Goal: Information Seeking & Learning: Learn about a topic

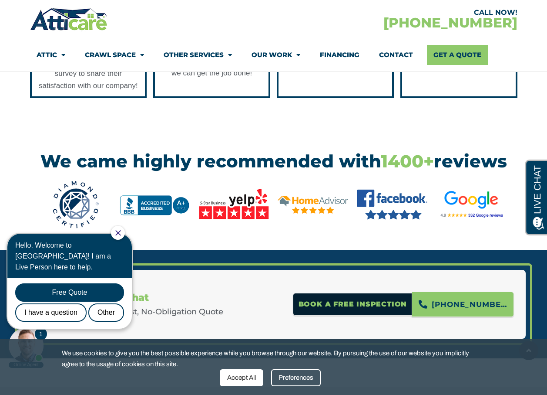
scroll to position [1132, 0]
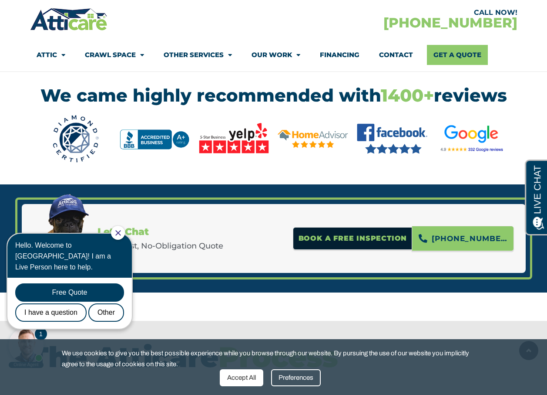
click at [125, 233] on div at bounding box center [118, 233] width 14 height 14
click at [121, 230] on icon "Close Chat" at bounding box center [118, 233] width 6 height 6
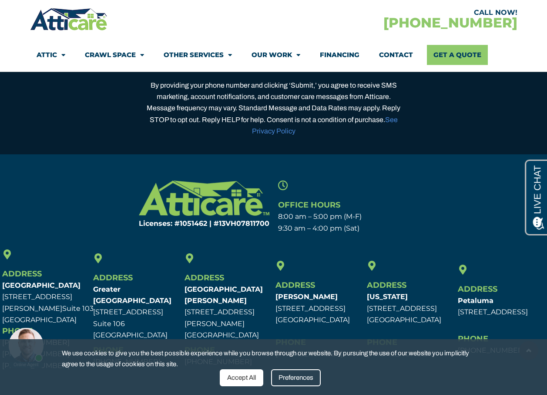
scroll to position [2791, 0]
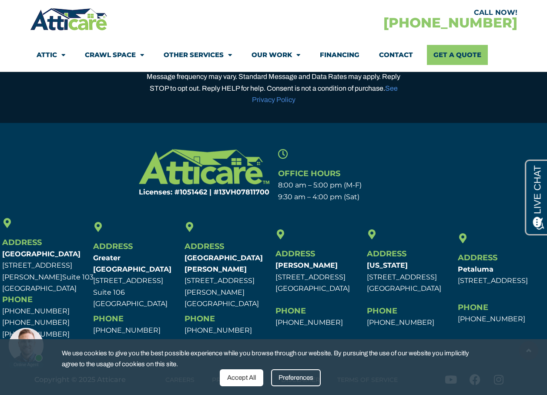
drag, startPoint x: 170, startPoint y: 273, endPoint x: 95, endPoint y: 272, distance: 75.3
click at [95, 272] on p "Greater Los Angeles 4001 W Alameda Ave. Suite 106 Burbank, CA 91505" at bounding box center [136, 280] width 87 height 57
drag, startPoint x: 95, startPoint y: 272, endPoint x: 107, endPoint y: 273, distance: 12.3
copy p "[STREET_ADDRESS]"
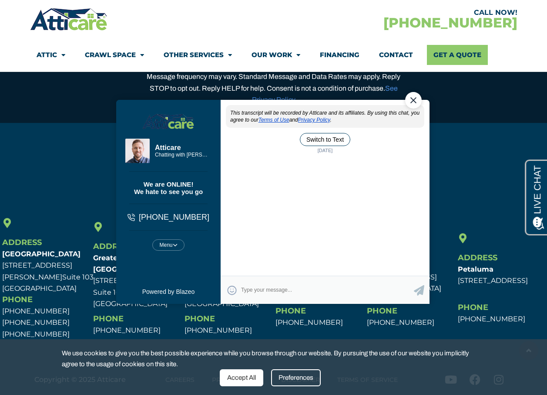
scroll to position [0, 0]
click at [413, 98] on div "Close Chat" at bounding box center [413, 100] width 17 height 17
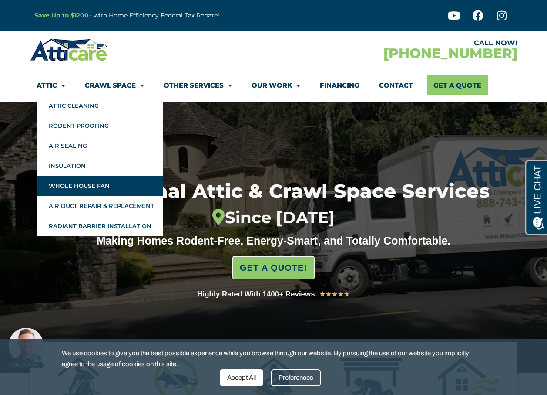
click at [58, 188] on link "Whole House Fan" at bounding box center [100, 185] width 126 height 20
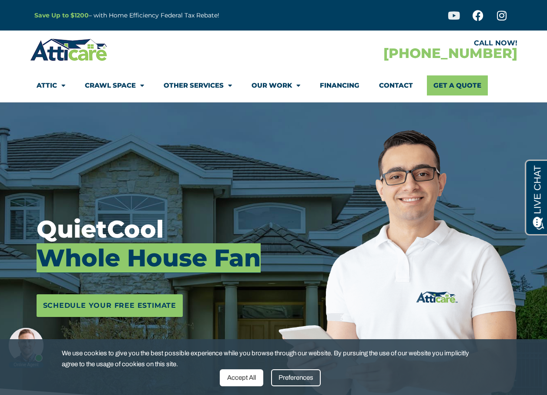
click at [453, 14] on icon at bounding box center [454, 15] width 11 height 11
click at [246, 373] on div "Accept All" at bounding box center [242, 377] width 44 height 17
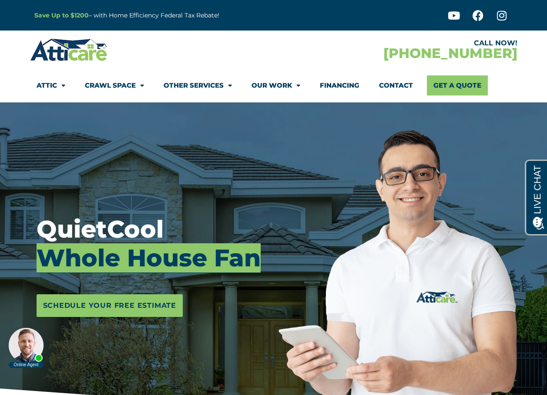
click at [78, 51] on img at bounding box center [69, 49] width 78 height 25
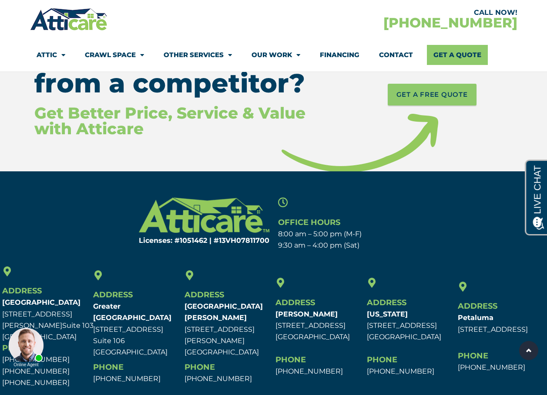
scroll to position [6429, 0]
